Goal: Information Seeking & Learning: Learn about a topic

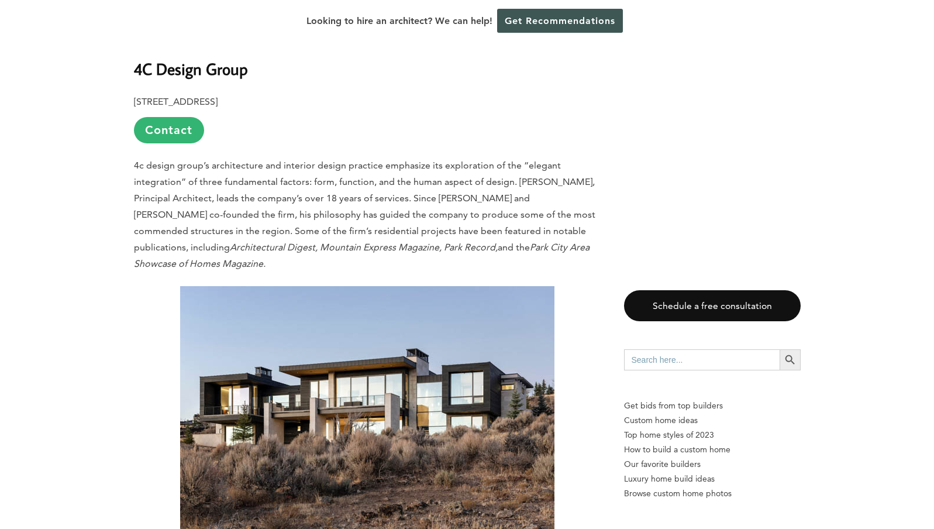
scroll to position [3658, 0]
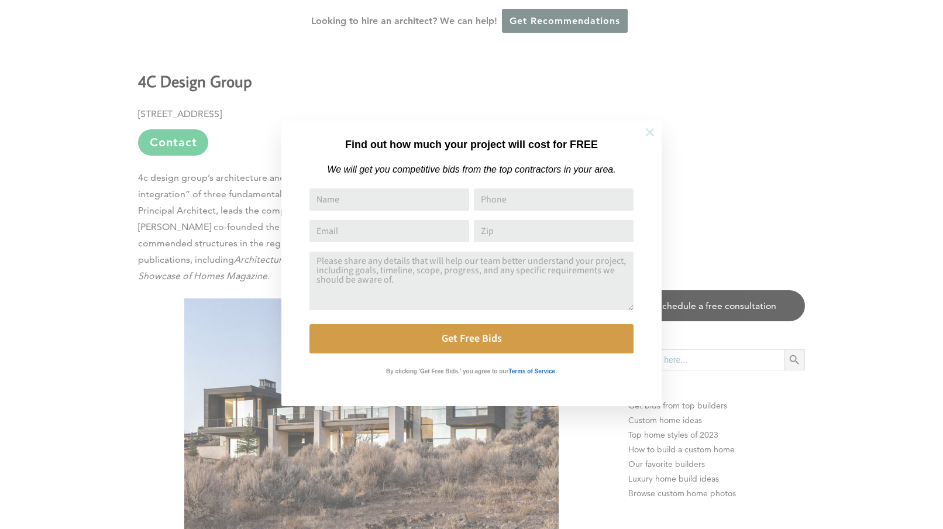
click at [651, 132] on icon at bounding box center [649, 132] width 13 height 13
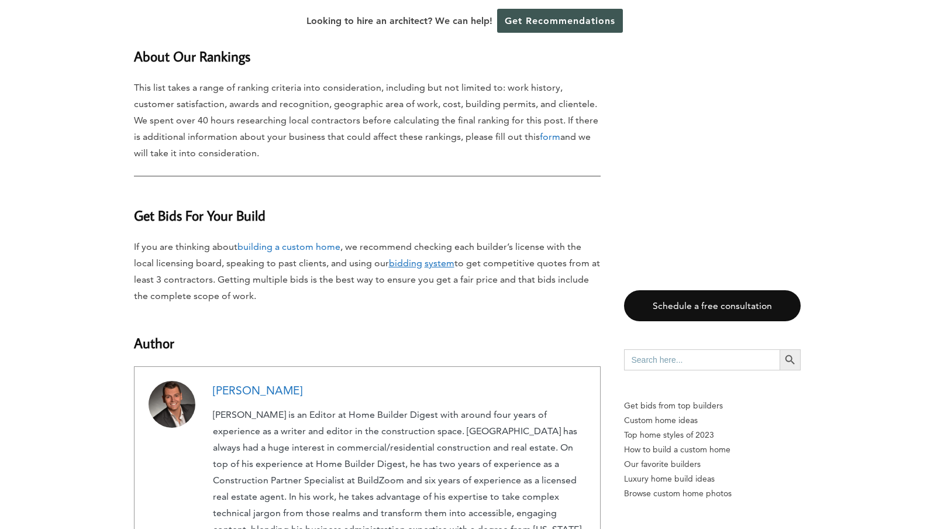
scroll to position [8384, 0]
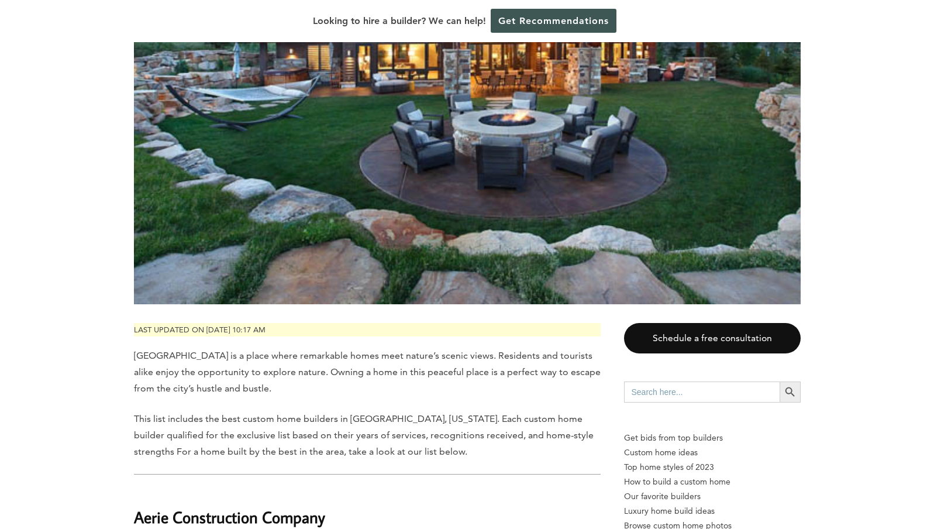
scroll to position [327, 0]
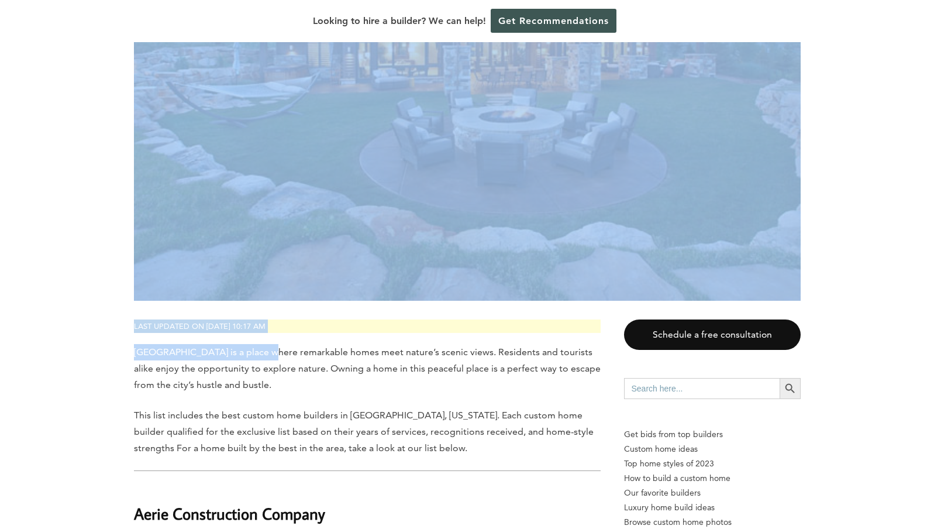
drag, startPoint x: 257, startPoint y: 323, endPoint x: 304, endPoint y: 242, distance: 93.8
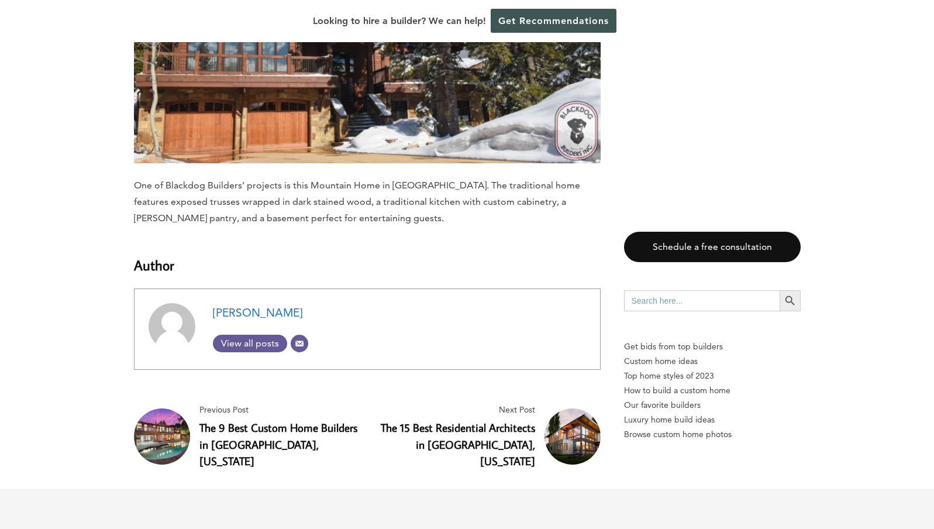
scroll to position [9295, 0]
